Goal: Browse casually

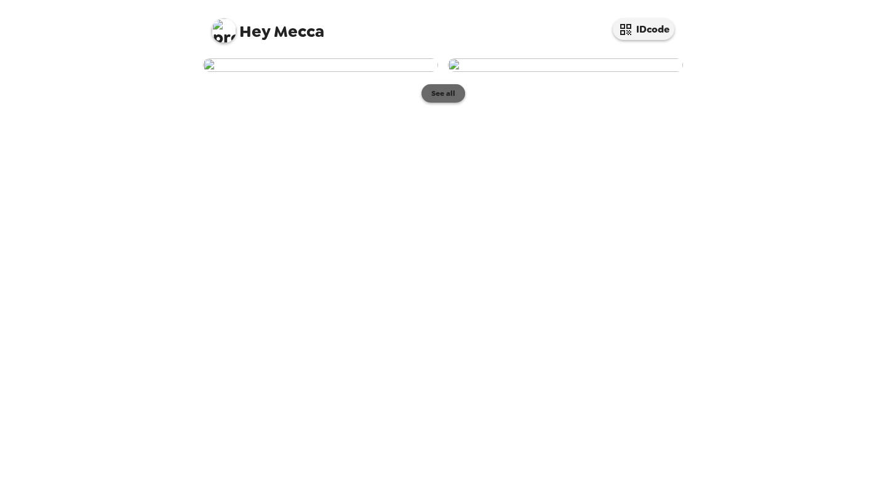
click at [438, 103] on button "See all" at bounding box center [443, 93] width 44 height 18
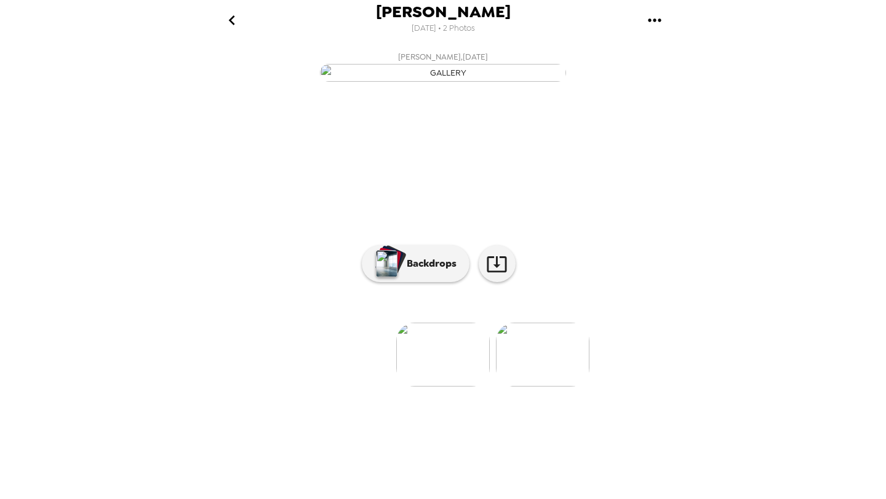
scroll to position [23, 0]
click at [428, 282] on button "Backdrops" at bounding box center [416, 263] width 108 height 37
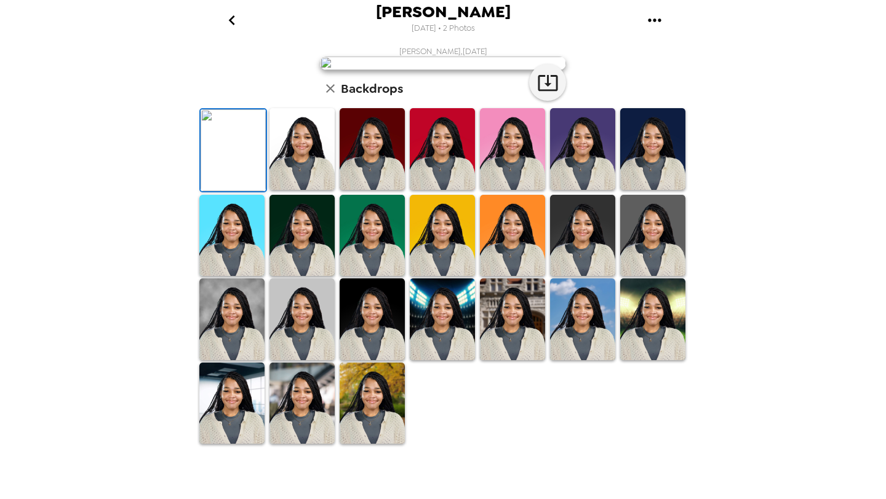
scroll to position [16, 0]
click at [489, 190] on img at bounding box center [512, 149] width 65 height 82
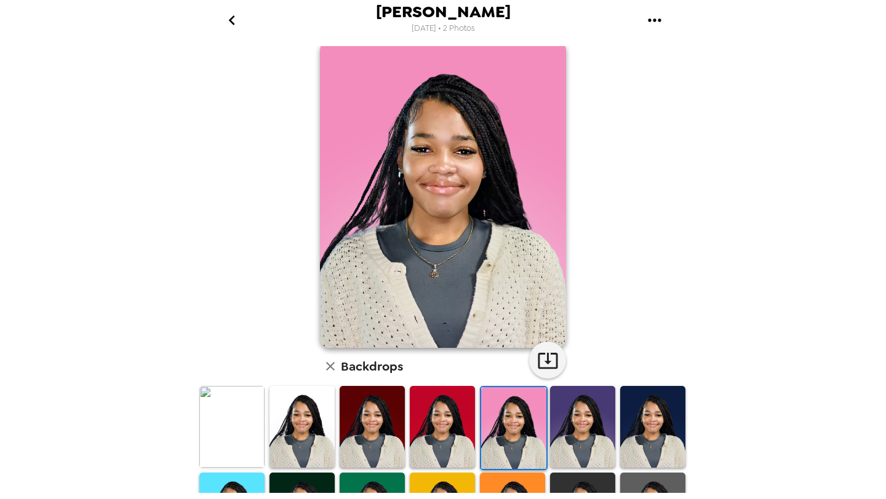
click at [581, 408] on img at bounding box center [582, 427] width 65 height 82
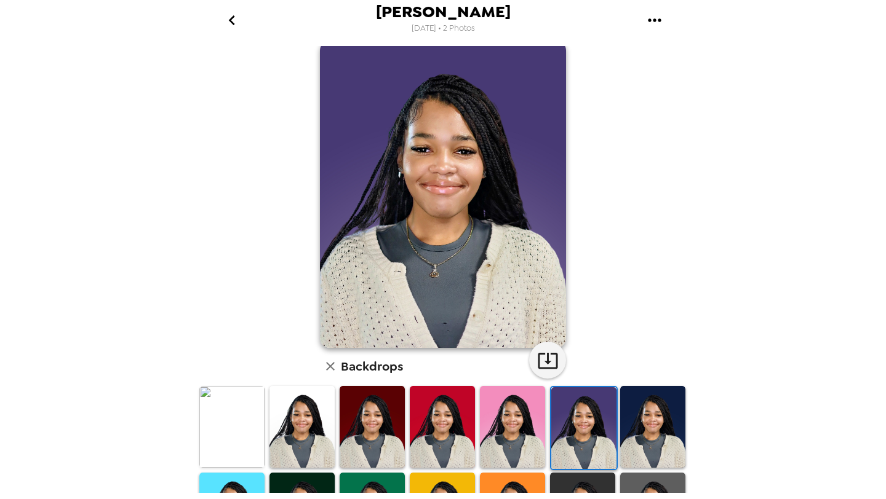
click at [644, 407] on img at bounding box center [652, 427] width 65 height 82
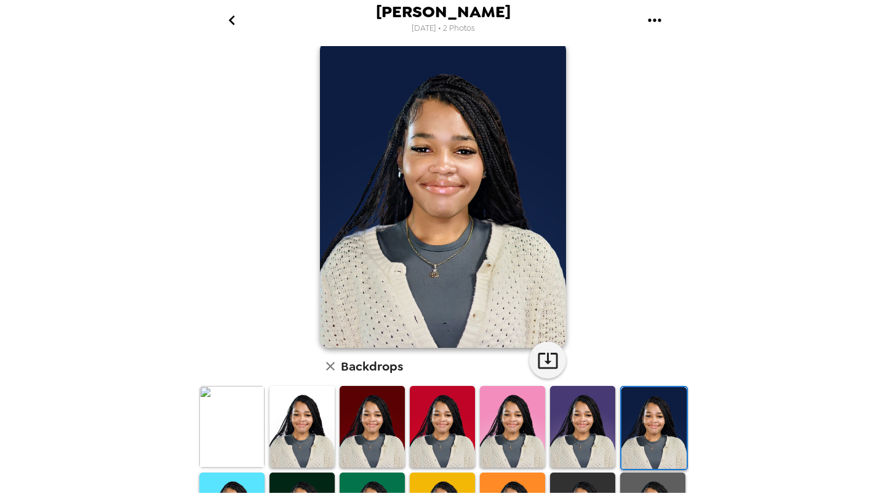
click at [245, 415] on img at bounding box center [231, 427] width 65 height 82
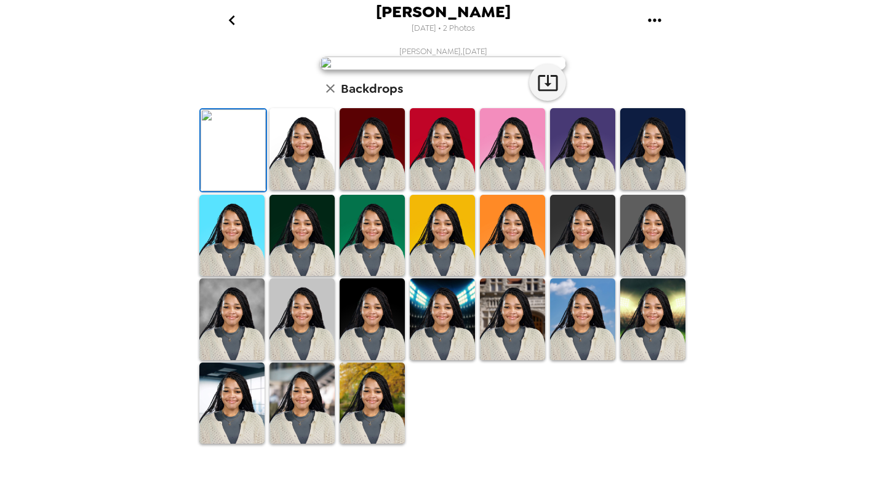
scroll to position [195, 0]
click at [435, 360] on img at bounding box center [442, 320] width 65 height 82
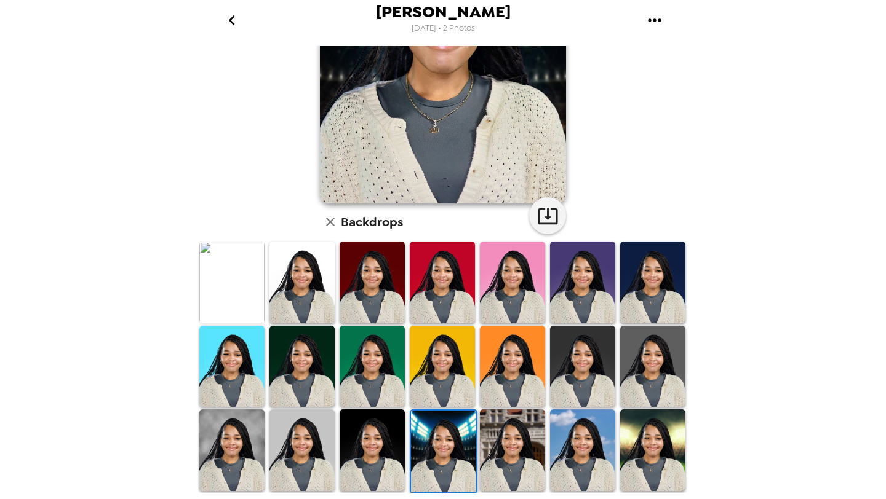
scroll to position [162, 0]
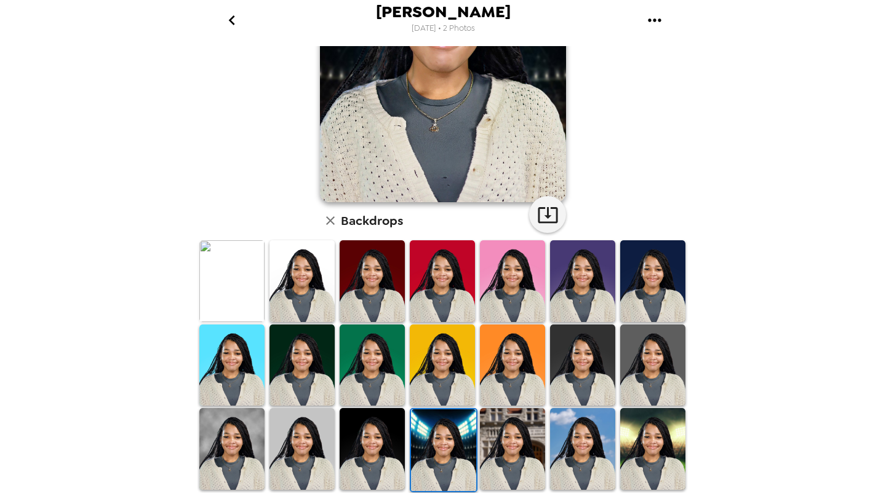
click at [371, 443] on img at bounding box center [372, 449] width 65 height 82
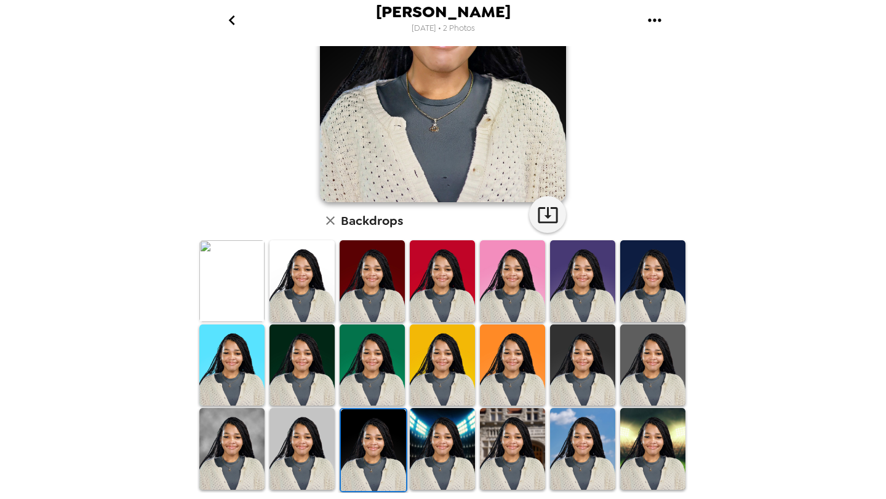
click at [232, 429] on img at bounding box center [231, 449] width 65 height 82
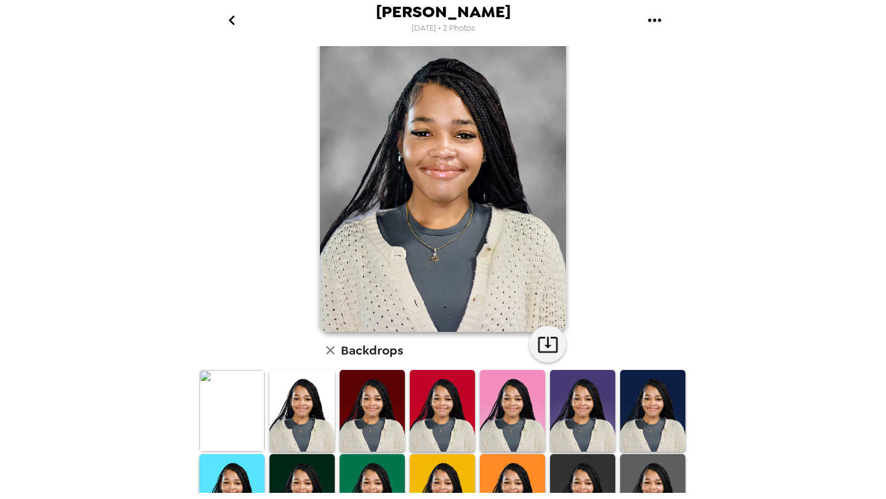
scroll to position [0, 0]
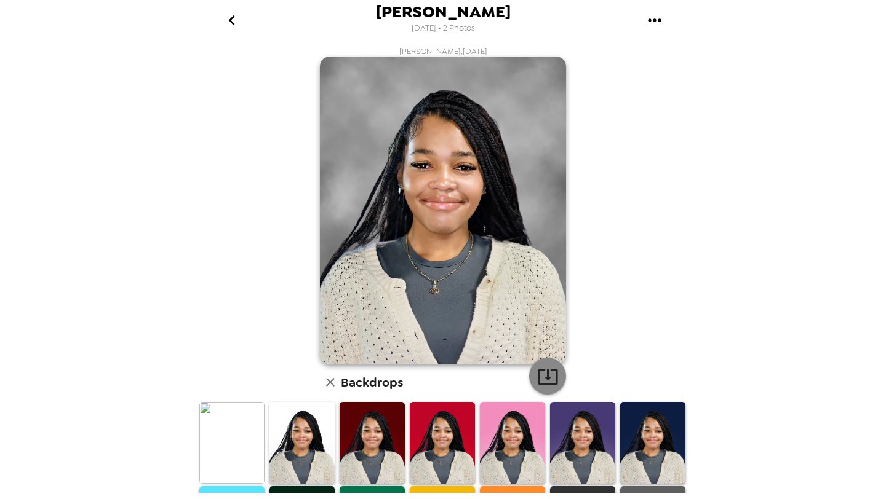
click at [553, 381] on icon "button" at bounding box center [548, 377] width 22 height 22
